Goal: Find specific page/section: Find specific page/section

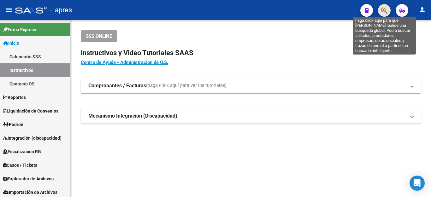
click at [383, 9] on icon "button" at bounding box center [384, 10] width 6 height 7
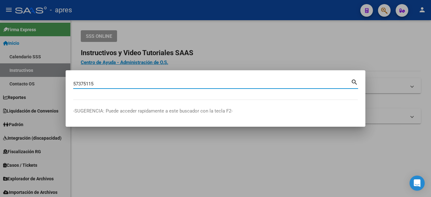
type input "57375115"
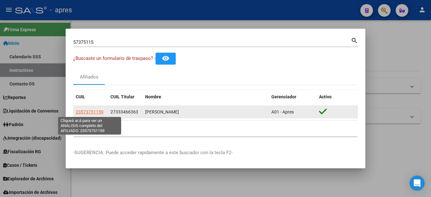
click at [94, 112] on span "23573751159" at bounding box center [90, 112] width 28 height 5
type textarea "23573751159"
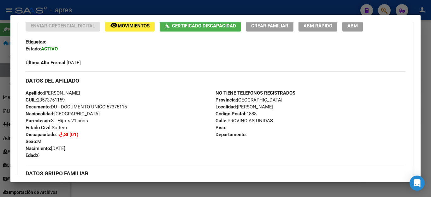
scroll to position [158, 0]
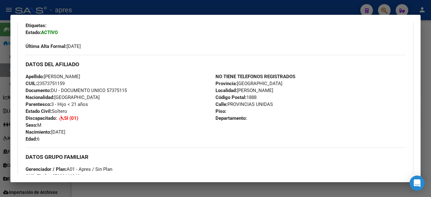
click at [151, 7] on div at bounding box center [215, 98] width 431 height 197
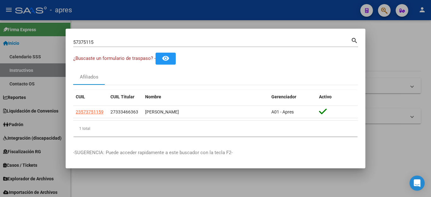
click at [143, 193] on div at bounding box center [215, 98] width 431 height 197
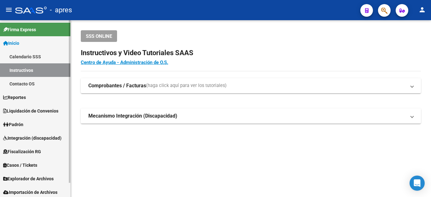
click at [23, 121] on span "Padrón" at bounding box center [13, 124] width 20 height 7
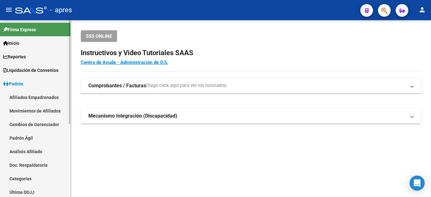
scroll to position [124, 0]
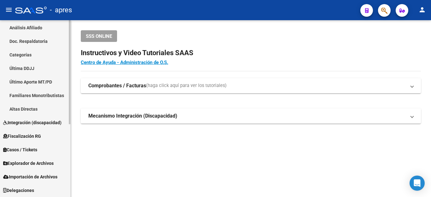
click at [38, 163] on span "Explorador de Archivos" at bounding box center [28, 163] width 51 height 7
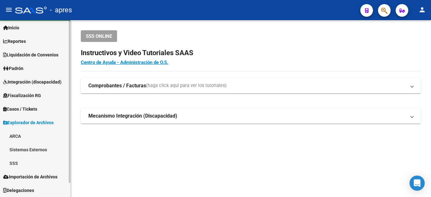
scroll to position [15, 0]
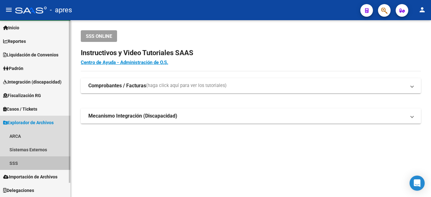
click at [11, 161] on link "SSS" at bounding box center [35, 164] width 70 height 14
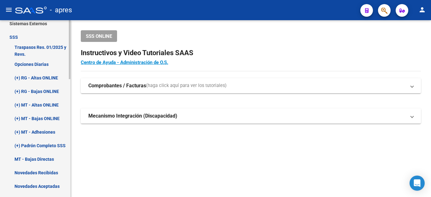
scroll to position [110, 0]
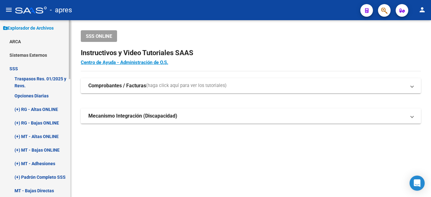
click at [33, 105] on link "(+) RG - Altas ONLINE" at bounding box center [35, 110] width 70 height 14
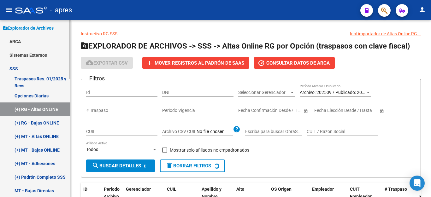
click at [35, 95] on link "Opciones Diarias" at bounding box center [35, 96] width 70 height 14
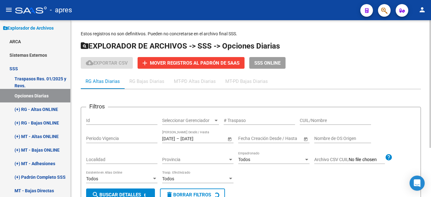
click at [279, 61] on span "SSS ONLINE" at bounding box center [268, 63] width 26 height 6
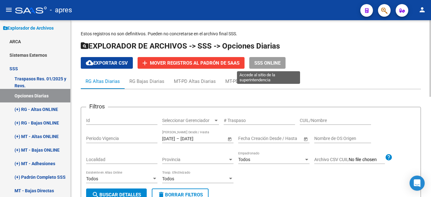
click at [273, 64] on span "SSS ONLINE" at bounding box center [268, 63] width 26 height 6
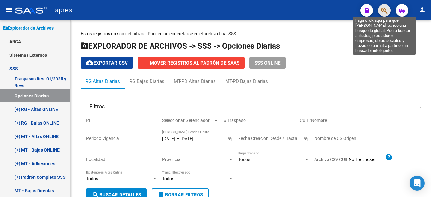
click at [386, 13] on icon "button" at bounding box center [384, 10] width 6 height 7
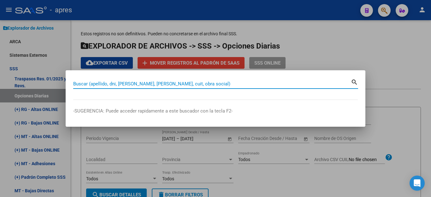
paste input "20420958952"
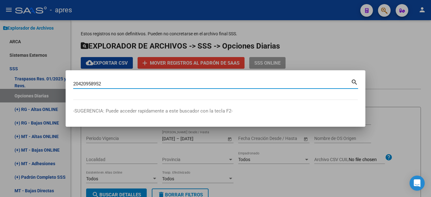
type input "20420958952"
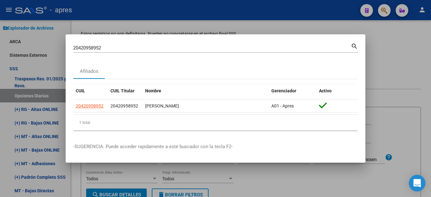
click at [417, 180] on icon "Open Intercom Messenger" at bounding box center [417, 183] width 8 height 8
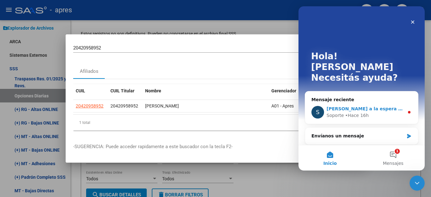
click at [362, 106] on span "[PERSON_NAME] a la espera de sus comentarios" at bounding box center [387, 108] width 120 height 5
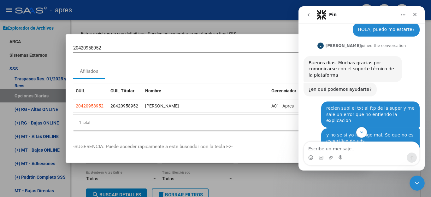
scroll to position [697, 0]
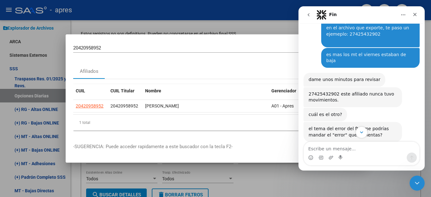
click at [360, 133] on icon "Scroll to bottom" at bounding box center [362, 133] width 6 height 6
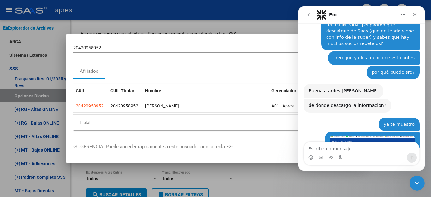
scroll to position [2214, 0]
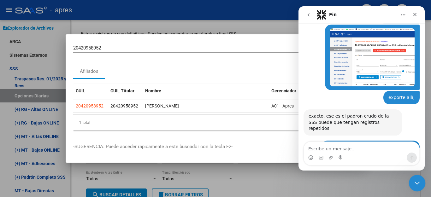
click at [416, 183] on icon "Cerrar Intercom Messenger" at bounding box center [417, 183] width 8 height 8
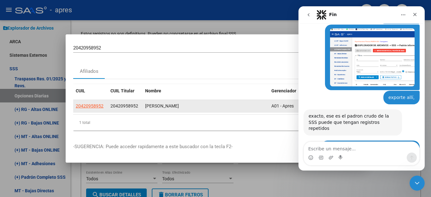
click at [94, 105] on span "20420958952" at bounding box center [90, 106] width 28 height 5
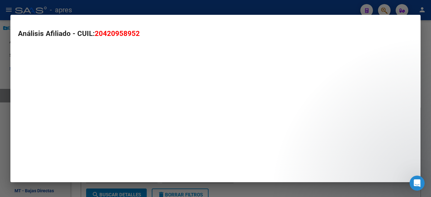
type textarea "20420958952"
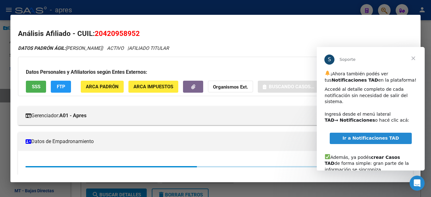
click at [416, 58] on span "Cerrar" at bounding box center [413, 58] width 23 height 23
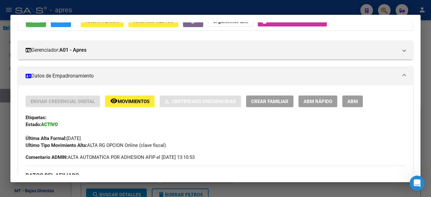
scroll to position [0, 0]
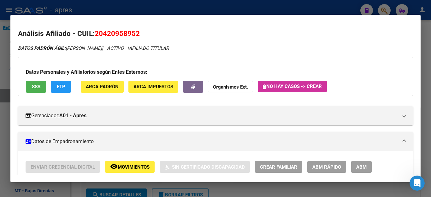
click at [34, 88] on span "SSS" at bounding box center [36, 87] width 9 height 6
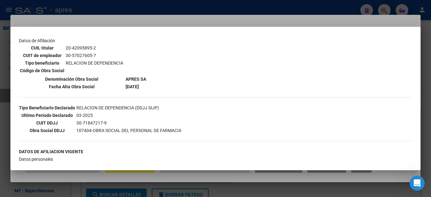
scroll to position [104, 0]
drag, startPoint x: 110, startPoint y: 131, endPoint x: 296, endPoint y: 126, distance: 186.7
click at [296, 126] on div "--ACTIVO en Obra Social según consulta SSS-- DATOS DE AFILIACION VIGENTE Datos …" at bounding box center [215, 160] width 395 height 447
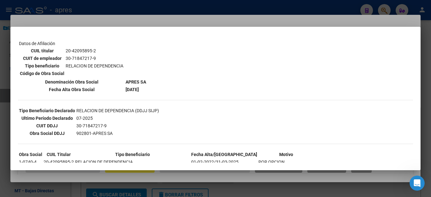
scroll to position [325, 0]
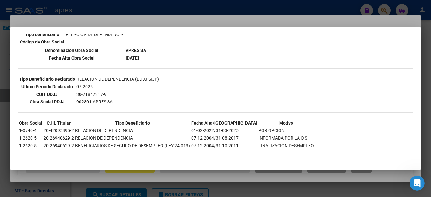
click at [286, 16] on div at bounding box center [215, 98] width 431 height 197
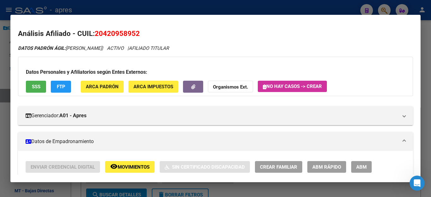
click at [283, 10] on div at bounding box center [215, 98] width 431 height 197
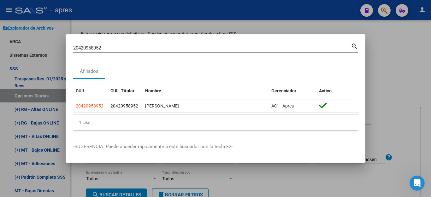
click at [386, 57] on div at bounding box center [215, 98] width 431 height 197
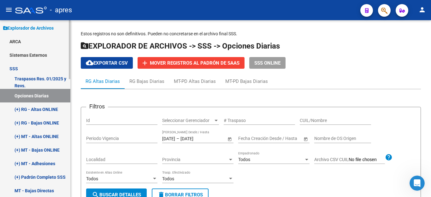
click at [34, 77] on link "Traspasos Res. 01/2025 y Revs." at bounding box center [35, 82] width 70 height 14
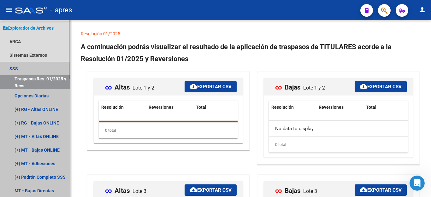
click at [15, 68] on link "SSS" at bounding box center [35, 69] width 70 height 14
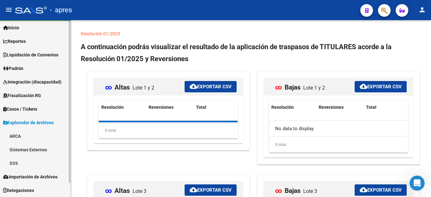
scroll to position [15, 0]
click at [16, 69] on span "Padrón" at bounding box center [13, 68] width 20 height 7
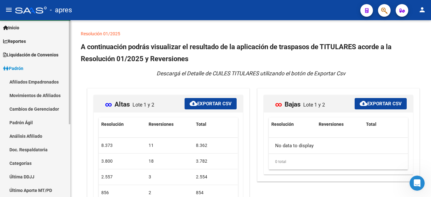
click at [32, 83] on link "Afiliados Empadronados" at bounding box center [35, 82] width 70 height 14
